Goal: Ask a question

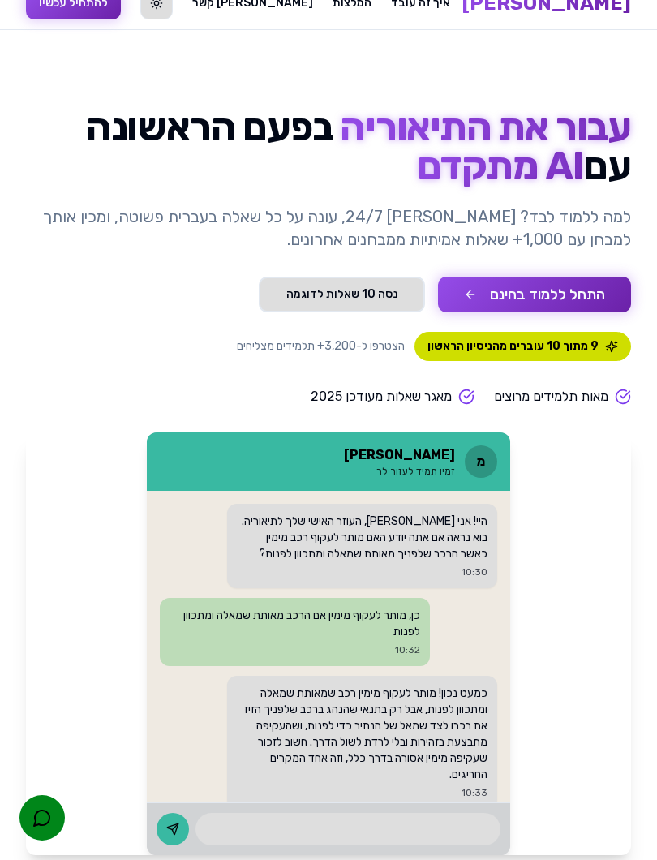
scroll to position [53, 0]
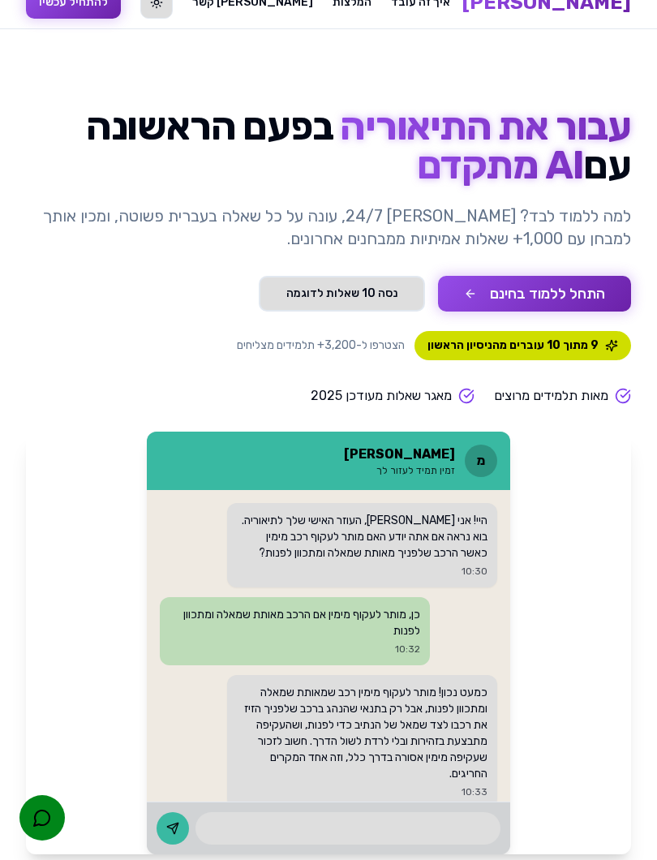
click at [580, 294] on button "התחל ללמוד בחינם" at bounding box center [534, 294] width 193 height 36
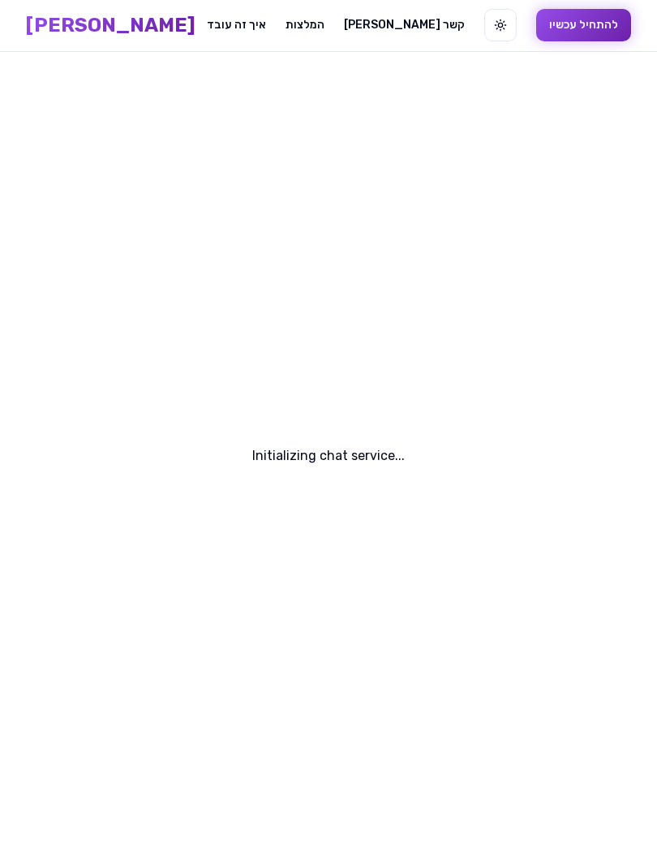
scroll to position [1, 0]
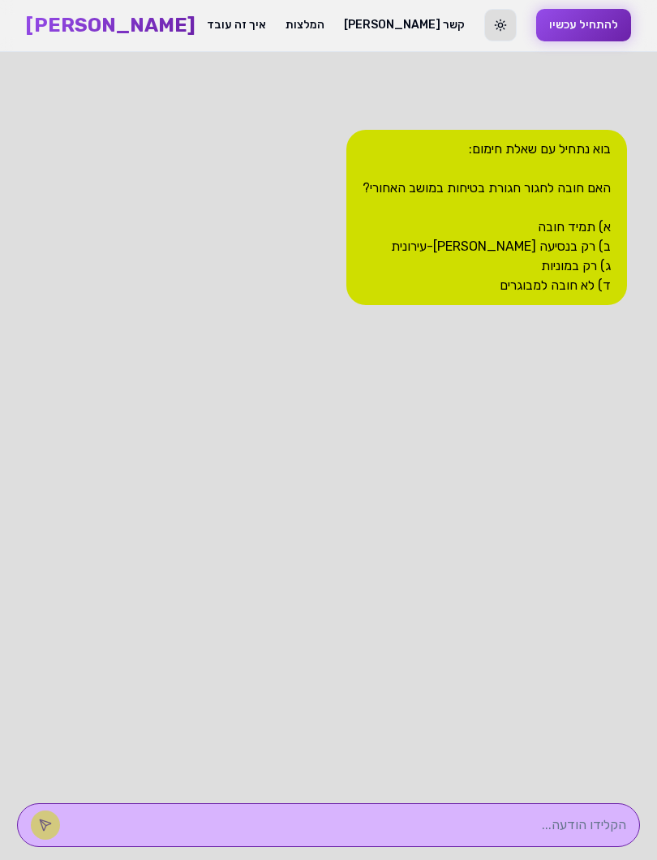
click at [456, 768] on textarea at bounding box center [351, 824] width 550 height 19
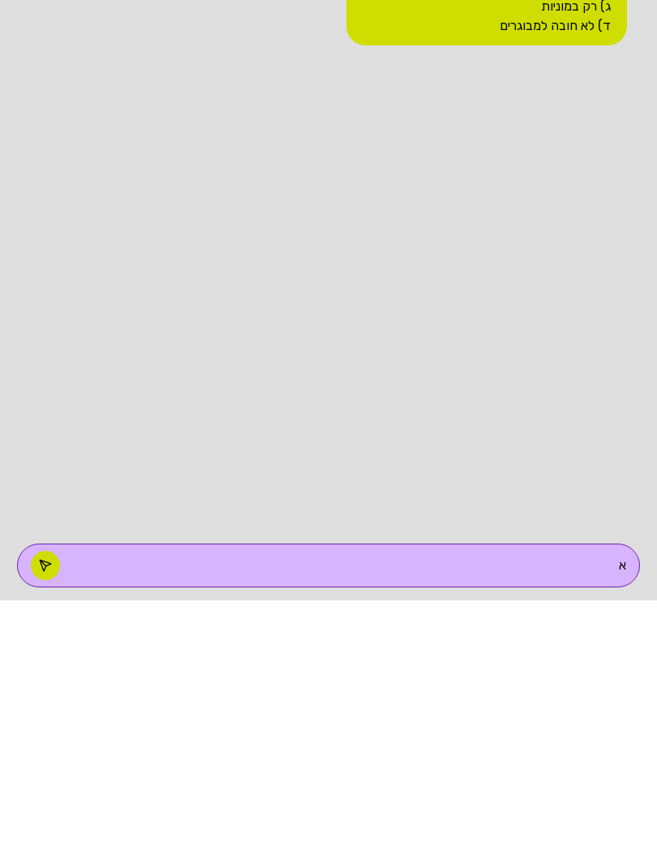
type textarea "א"
click at [60, 768] on button at bounding box center [45, 824] width 29 height 29
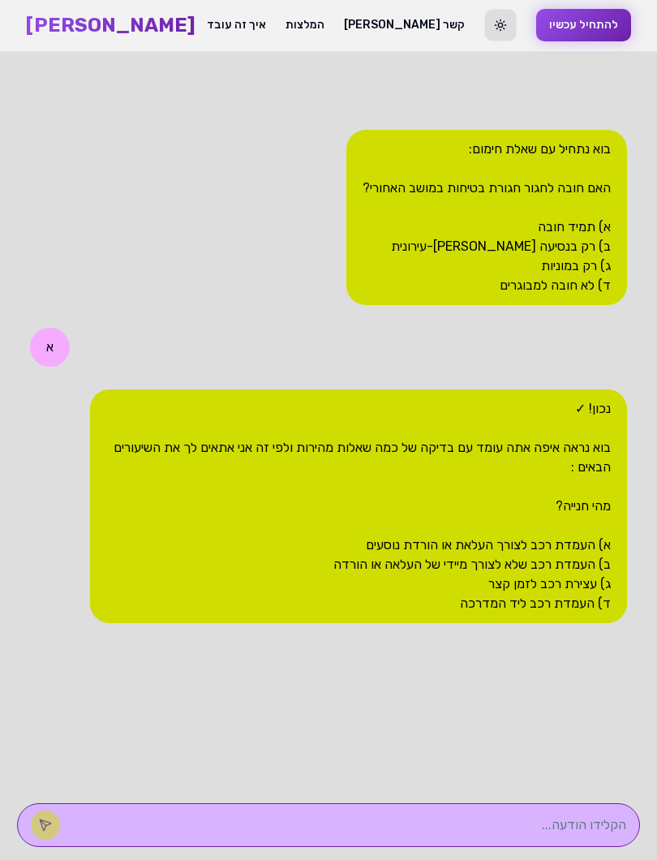
click at [460, 768] on textarea at bounding box center [351, 824] width 550 height 19
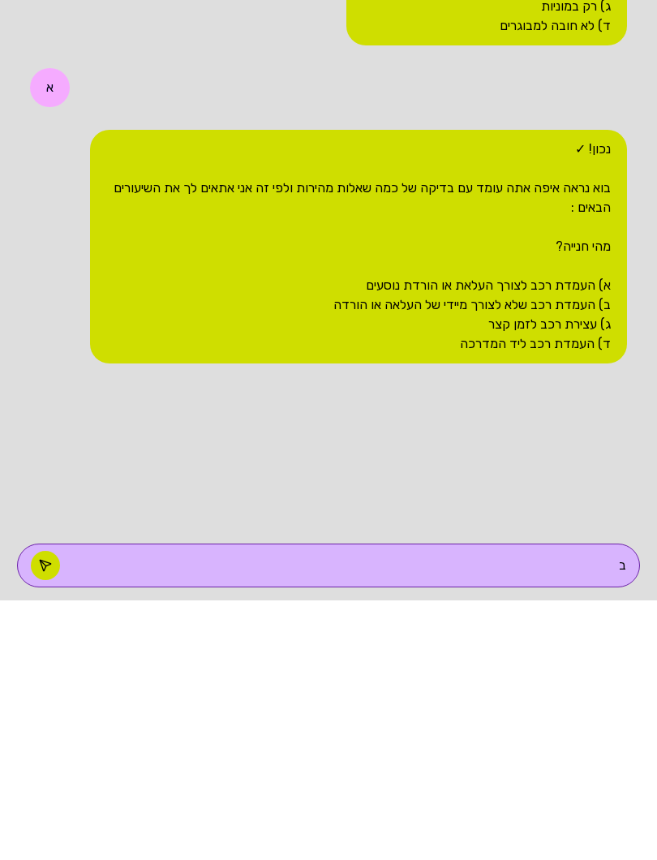
type textarea "ב"
click at [60, 768] on button at bounding box center [45, 824] width 29 height 29
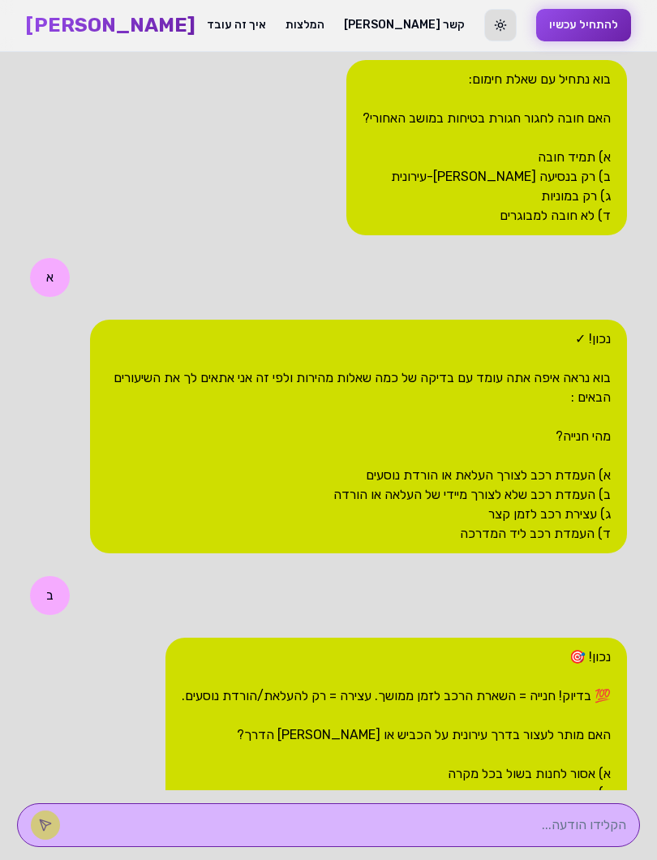
scroll to position [271, 0]
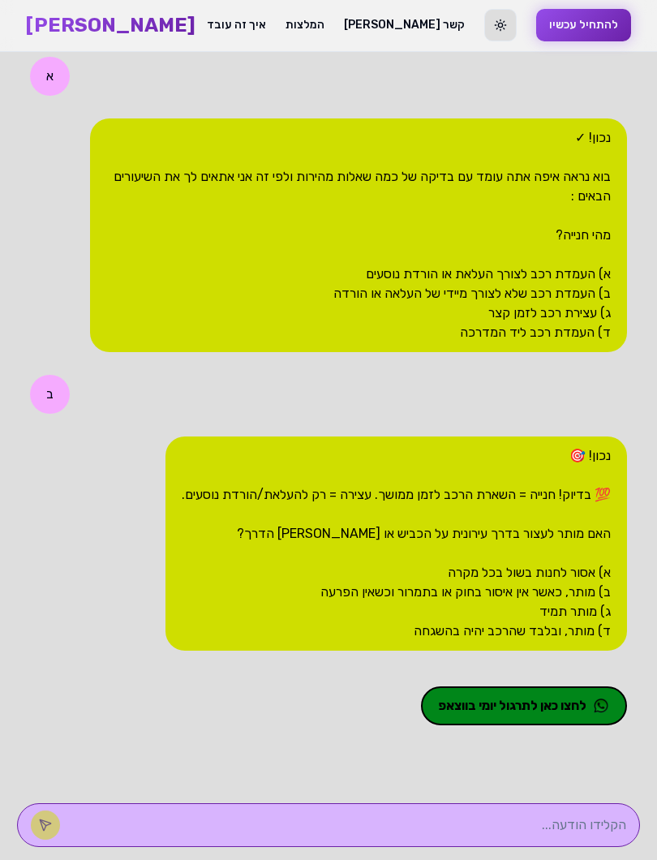
click at [458, 768] on textarea at bounding box center [351, 824] width 550 height 19
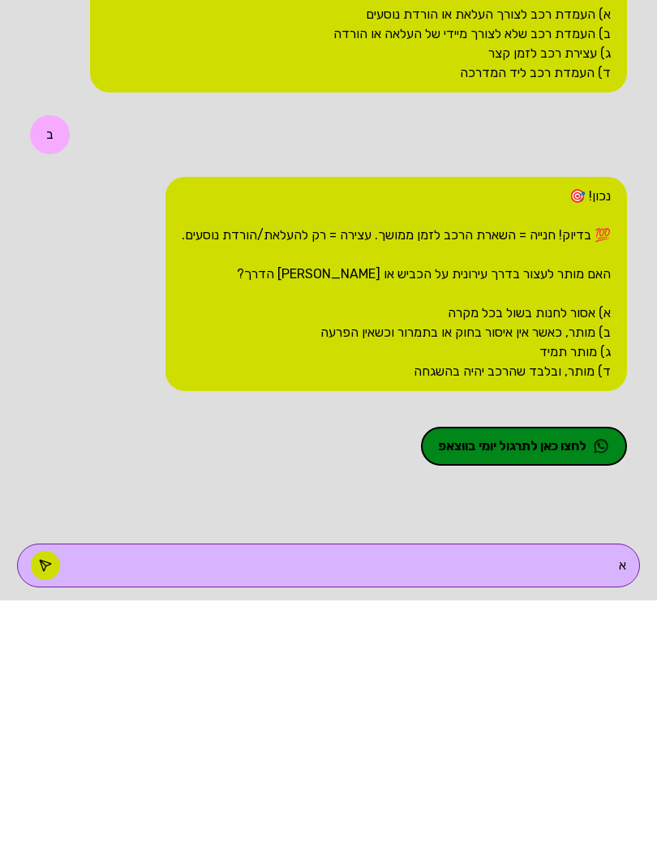
type textarea "א"
click at [52, 768] on icon at bounding box center [45, 824] width 13 height 13
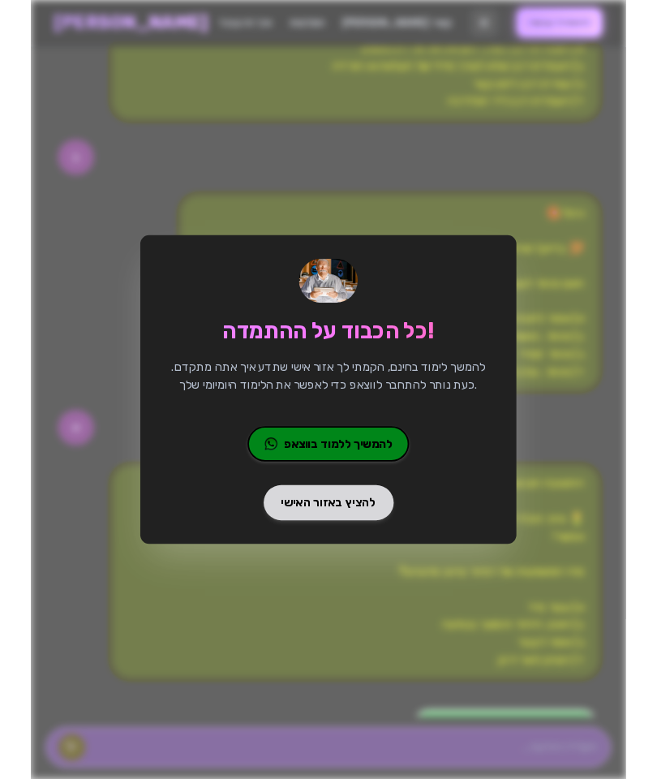
scroll to position [1, 0]
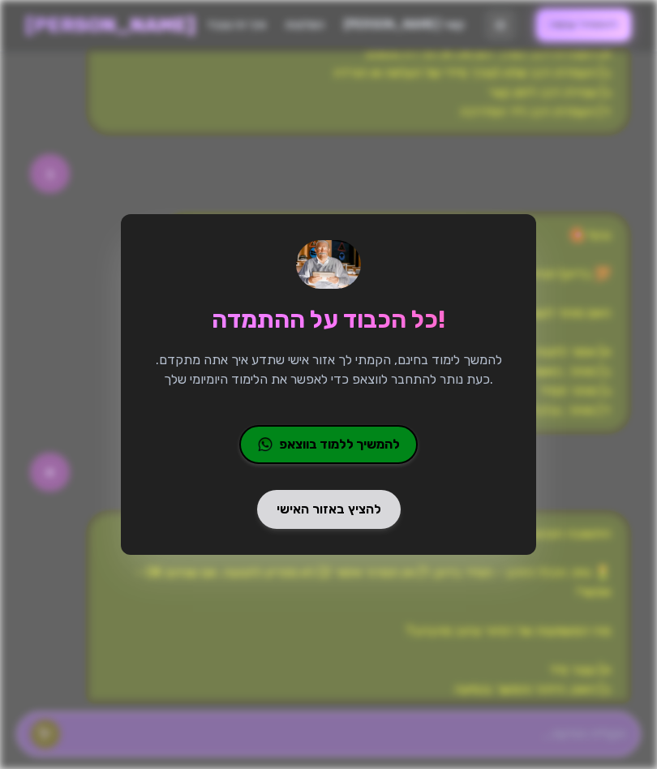
click at [371, 436] on span "להמשיך ללמוד בווצאפ" at bounding box center [340, 444] width 120 height 19
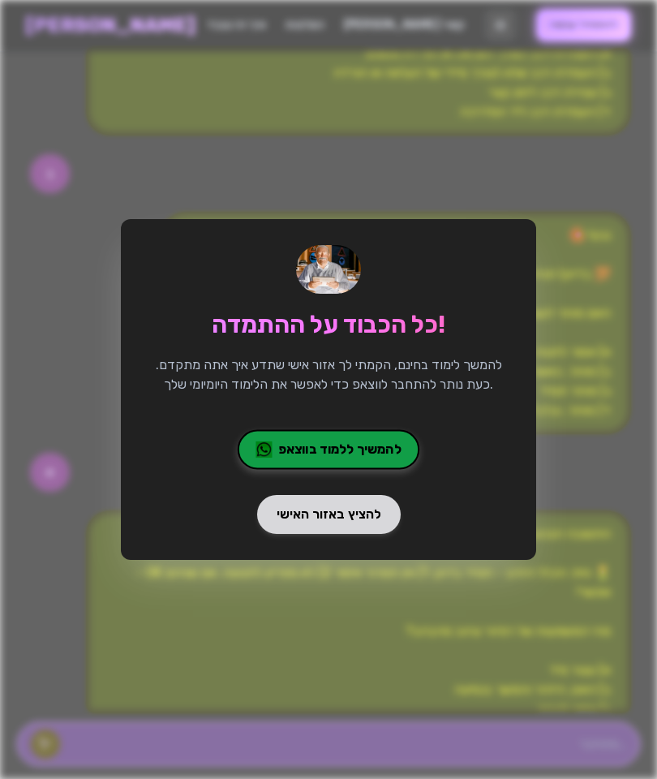
scroll to position [732, 0]
